Goal: Task Accomplishment & Management: Use online tool/utility

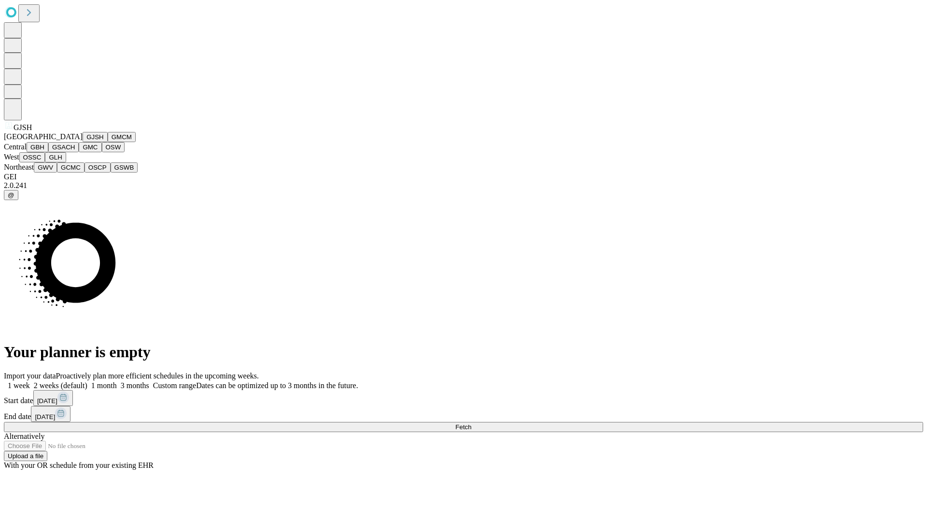
click at [83, 142] on button "GJSH" at bounding box center [95, 137] width 25 height 10
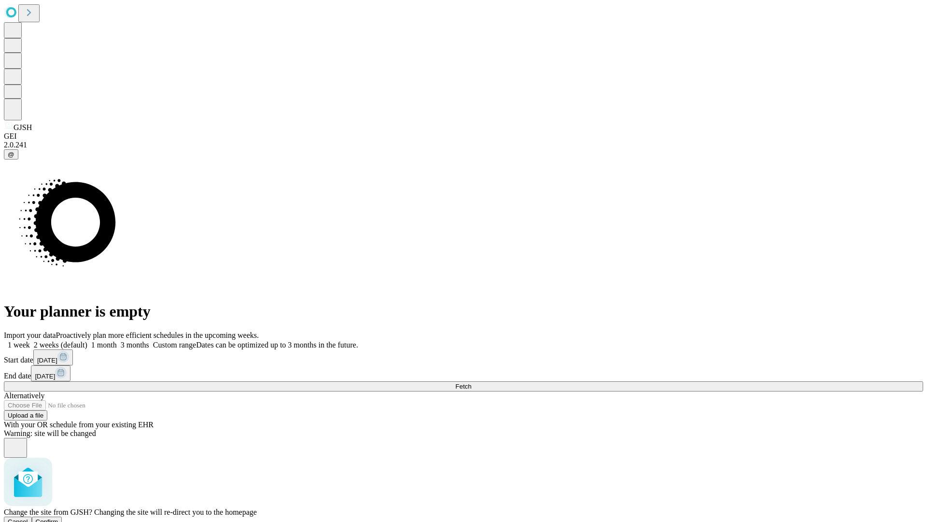
click at [58, 518] on span "Confirm" at bounding box center [47, 521] width 23 height 7
click at [117, 340] on label "1 month" at bounding box center [101, 344] width 29 height 8
click at [471, 383] on span "Fetch" at bounding box center [463, 386] width 16 height 7
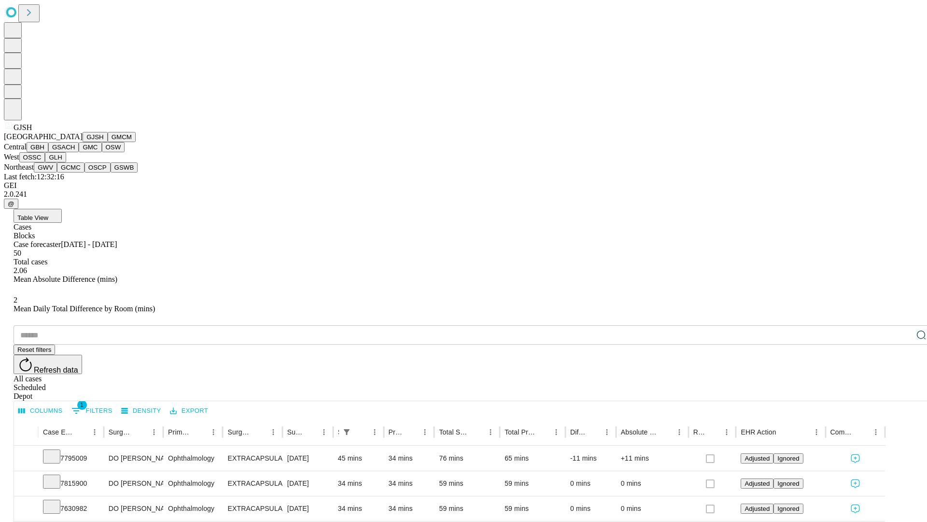
click at [108, 142] on button "GMCM" at bounding box center [122, 137] width 28 height 10
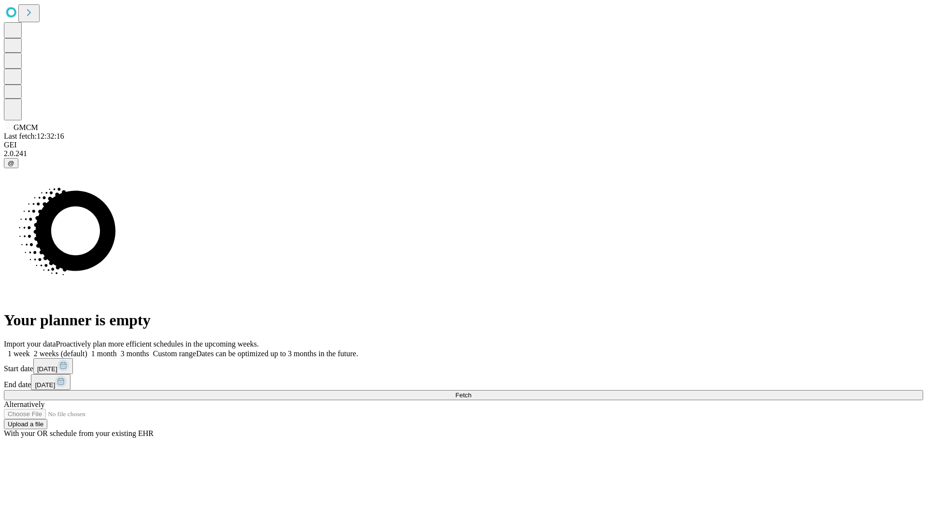
click at [117, 349] on label "1 month" at bounding box center [101, 353] width 29 height 8
click at [471, 391] on span "Fetch" at bounding box center [463, 394] width 16 height 7
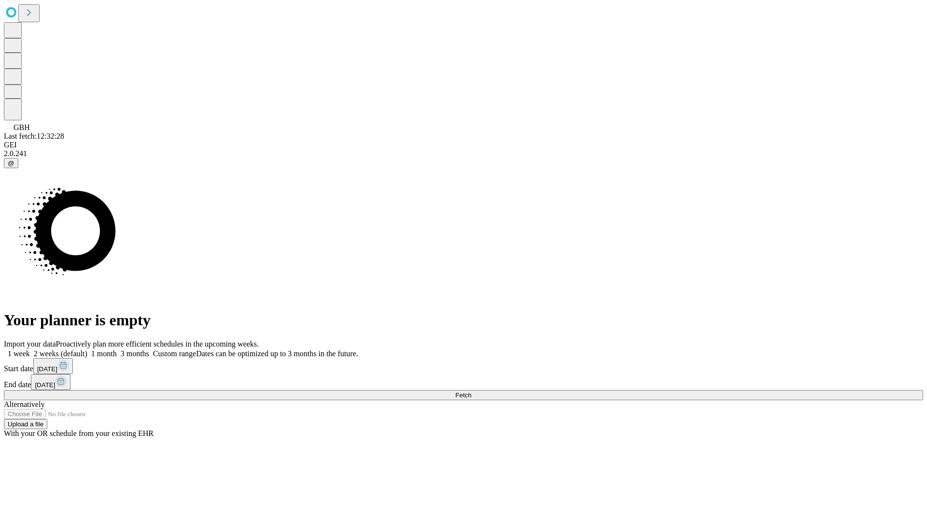
click at [117, 349] on label "1 month" at bounding box center [101, 353] width 29 height 8
click at [471, 391] on span "Fetch" at bounding box center [463, 394] width 16 height 7
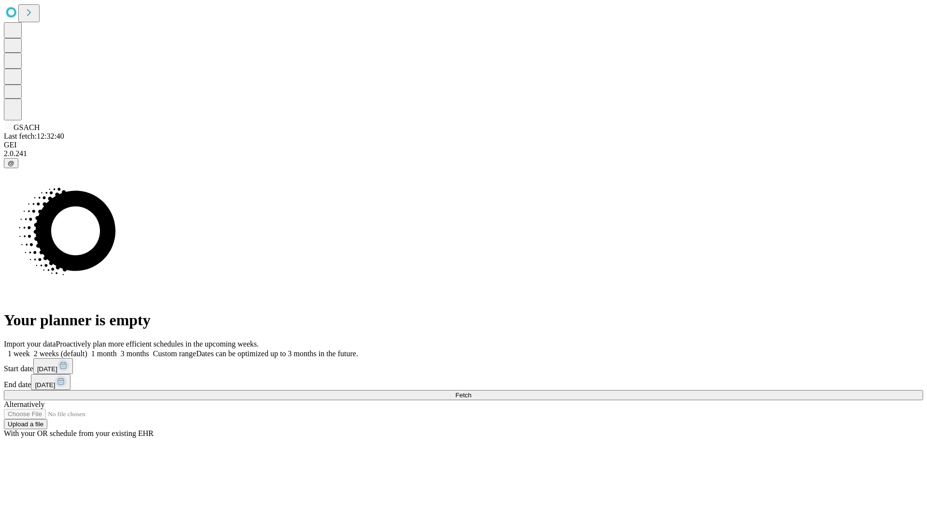
click at [471, 391] on span "Fetch" at bounding box center [463, 394] width 16 height 7
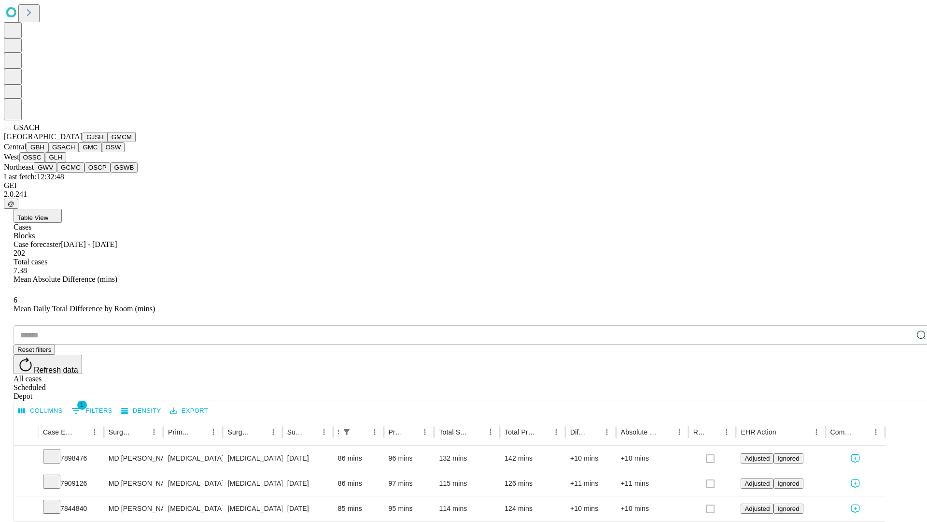
click at [79, 152] on button "GMC" at bounding box center [90, 147] width 23 height 10
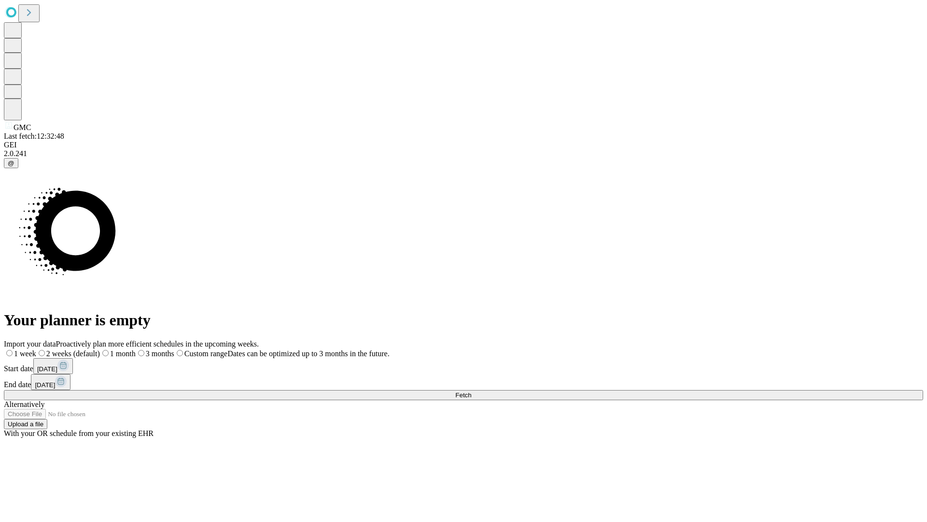
click at [471, 391] on span "Fetch" at bounding box center [463, 394] width 16 height 7
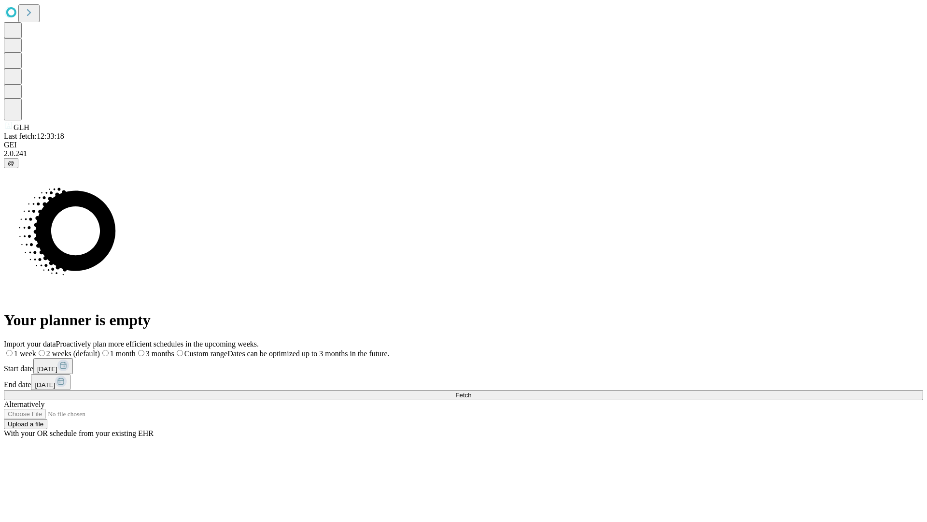
click at [136, 349] on label "1 month" at bounding box center [118, 353] width 36 height 8
click at [471, 391] on span "Fetch" at bounding box center [463, 394] width 16 height 7
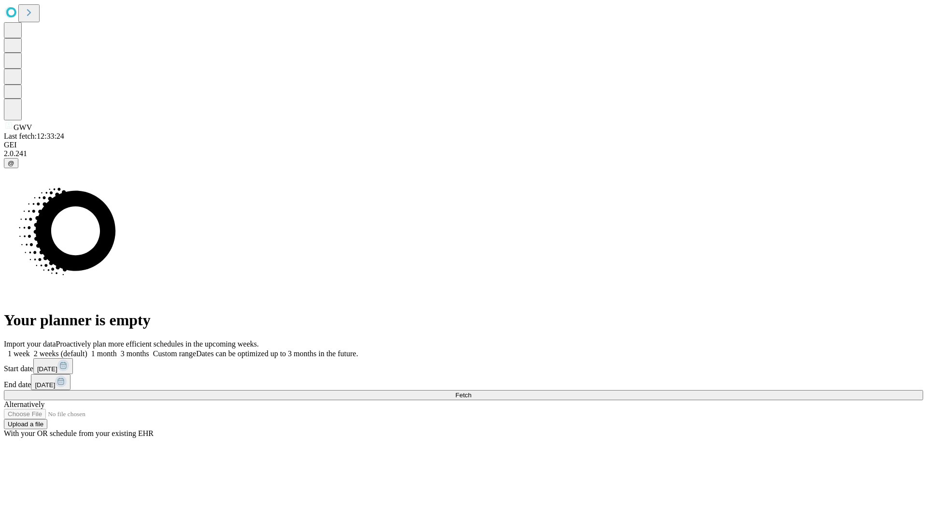
click at [117, 349] on label "1 month" at bounding box center [101, 353] width 29 height 8
click at [471, 391] on span "Fetch" at bounding box center [463, 394] width 16 height 7
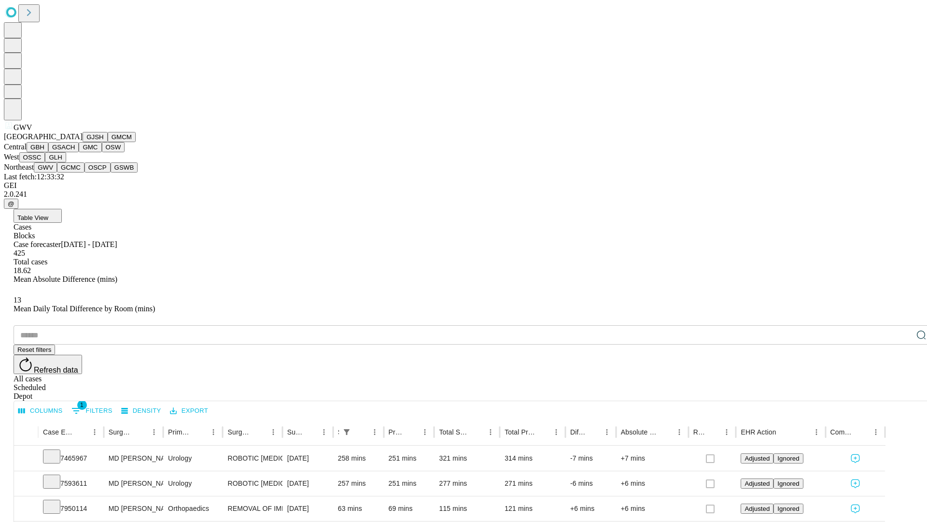
click at [75, 172] on button "GCMC" at bounding box center [71, 167] width 28 height 10
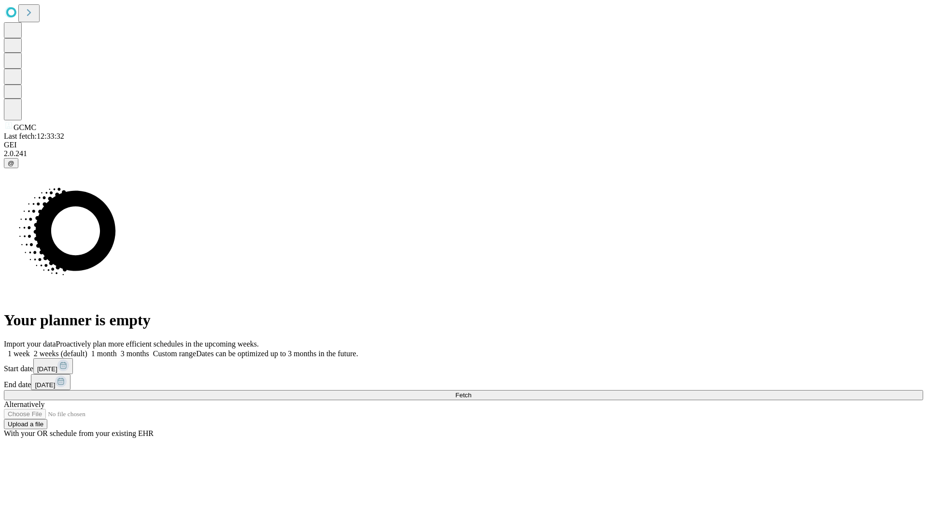
click at [117, 349] on label "1 month" at bounding box center [101, 353] width 29 height 8
click at [471, 391] on span "Fetch" at bounding box center [463, 394] width 16 height 7
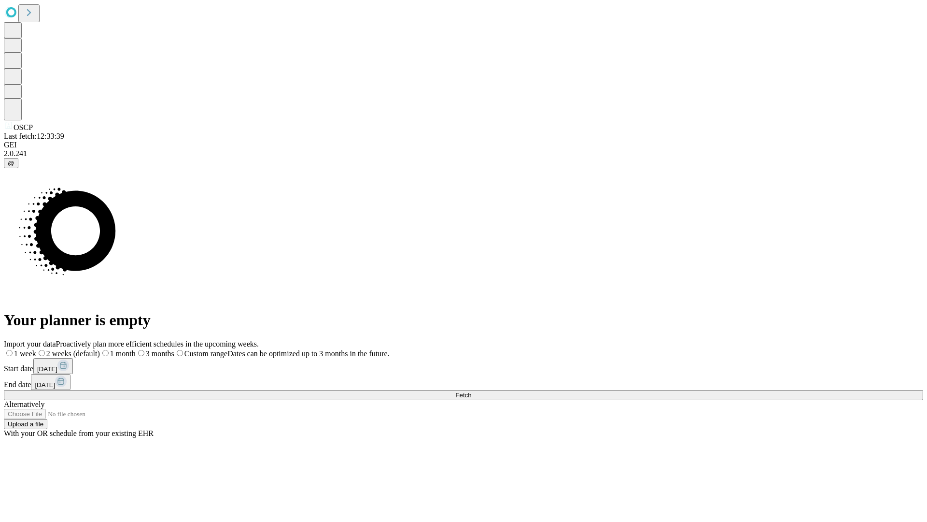
click at [136, 349] on label "1 month" at bounding box center [118, 353] width 36 height 8
click at [471, 391] on span "Fetch" at bounding box center [463, 394] width 16 height 7
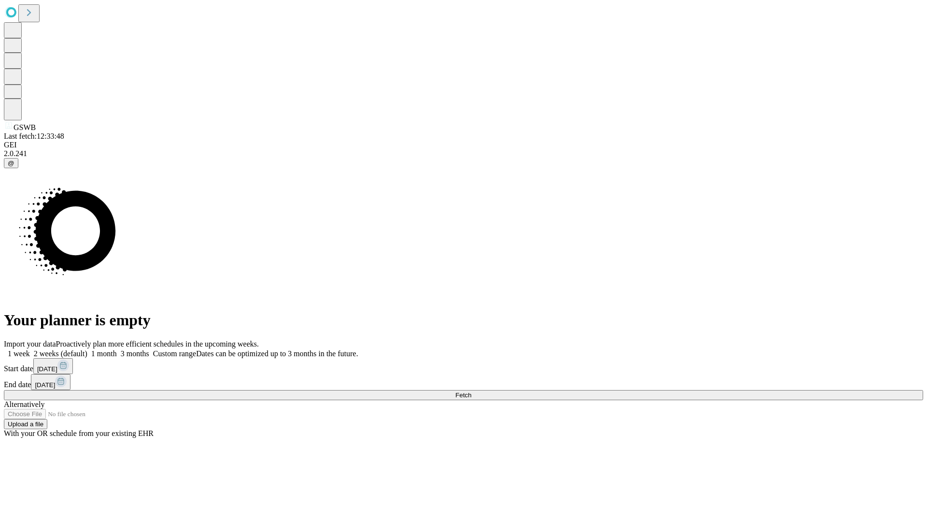
click at [117, 349] on label "1 month" at bounding box center [101, 353] width 29 height 8
click at [471, 391] on span "Fetch" at bounding box center [463, 394] width 16 height 7
